Goal: Information Seeking & Learning: Check status

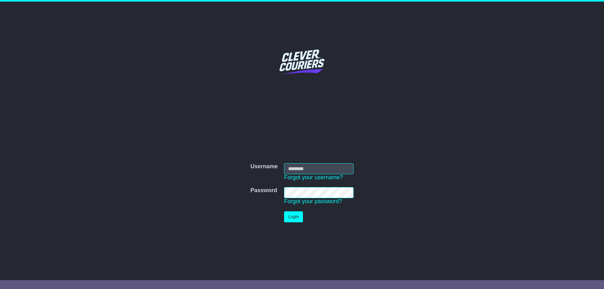
type input "*****"
click at [295, 217] on button "Login" at bounding box center [293, 217] width 19 height 11
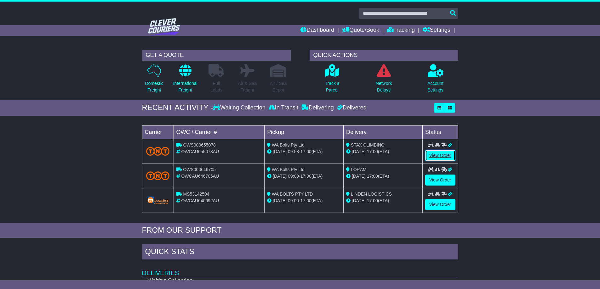
click at [448, 156] on link "View Order" at bounding box center [440, 155] width 30 height 11
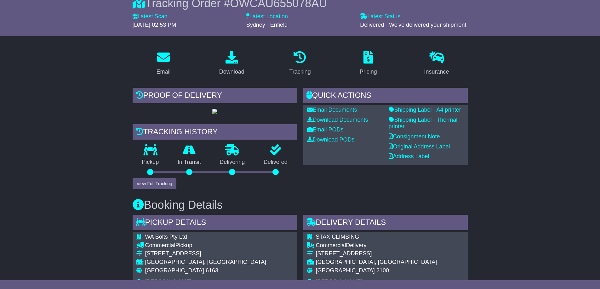
scroll to position [31, 0]
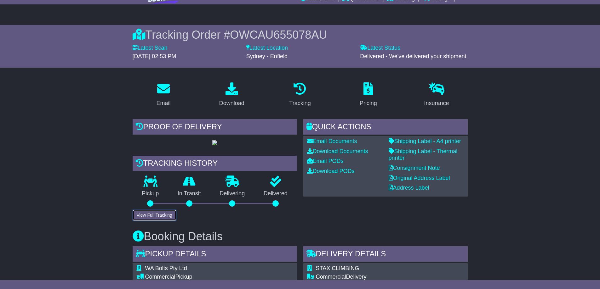
click at [153, 221] on button "View Full Tracking" at bounding box center [155, 215] width 44 height 11
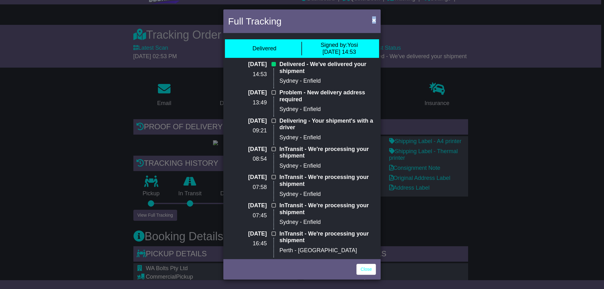
drag, startPoint x: 334, startPoint y: 21, endPoint x: 401, endPoint y: 24, distance: 67.8
click at [401, 24] on div "Full Tracking × Delivered Signed by: Yosi [DATE] 14:53 [DATE] 14:53 Delivered -…" at bounding box center [302, 144] width 604 height 289
drag, startPoint x: 349, startPoint y: 40, endPoint x: 408, endPoint y: 44, distance: 58.7
click at [408, 44] on div "Full Tracking × Delivered Signed by: Yosi [DATE] 14:53 [DATE] 14:53 Delivered -…" at bounding box center [302, 144] width 604 height 289
click at [323, 23] on div "Full Tracking ×" at bounding box center [302, 21] width 157 height 25
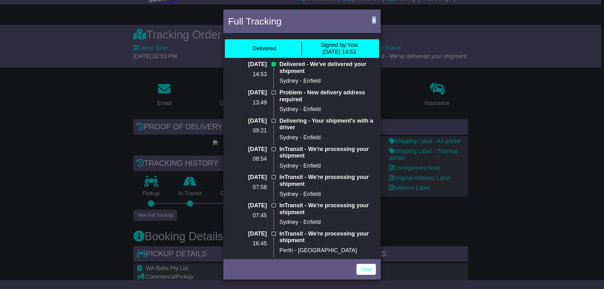
click at [295, 48] on div "Delivered" at bounding box center [265, 49] width 75 height 14
click at [373, 21] on span "×" at bounding box center [374, 19] width 4 height 7
